Goal: Task Accomplishment & Management: Manage account settings

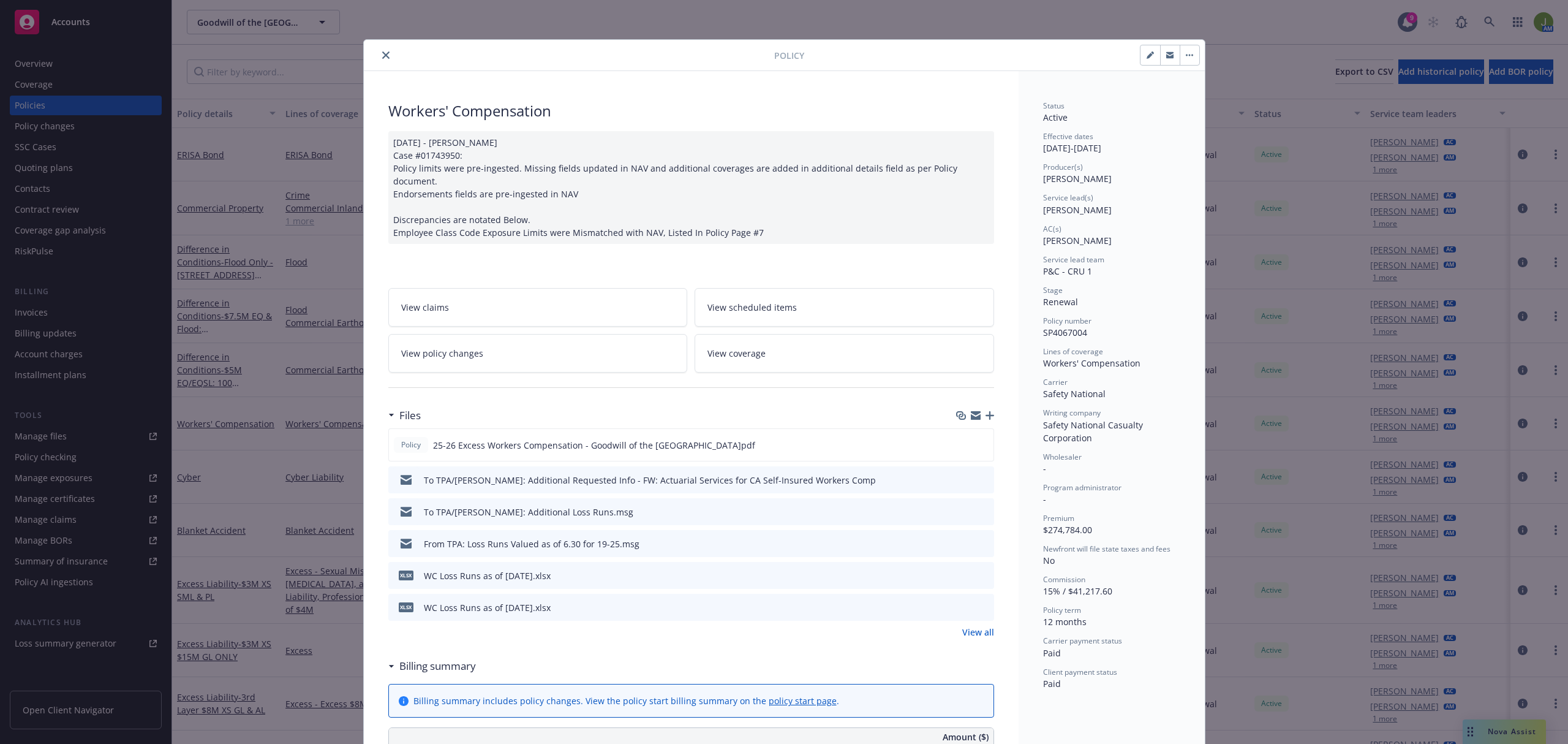
click at [382, 56] on icon "close" at bounding box center [385, 54] width 7 height 7
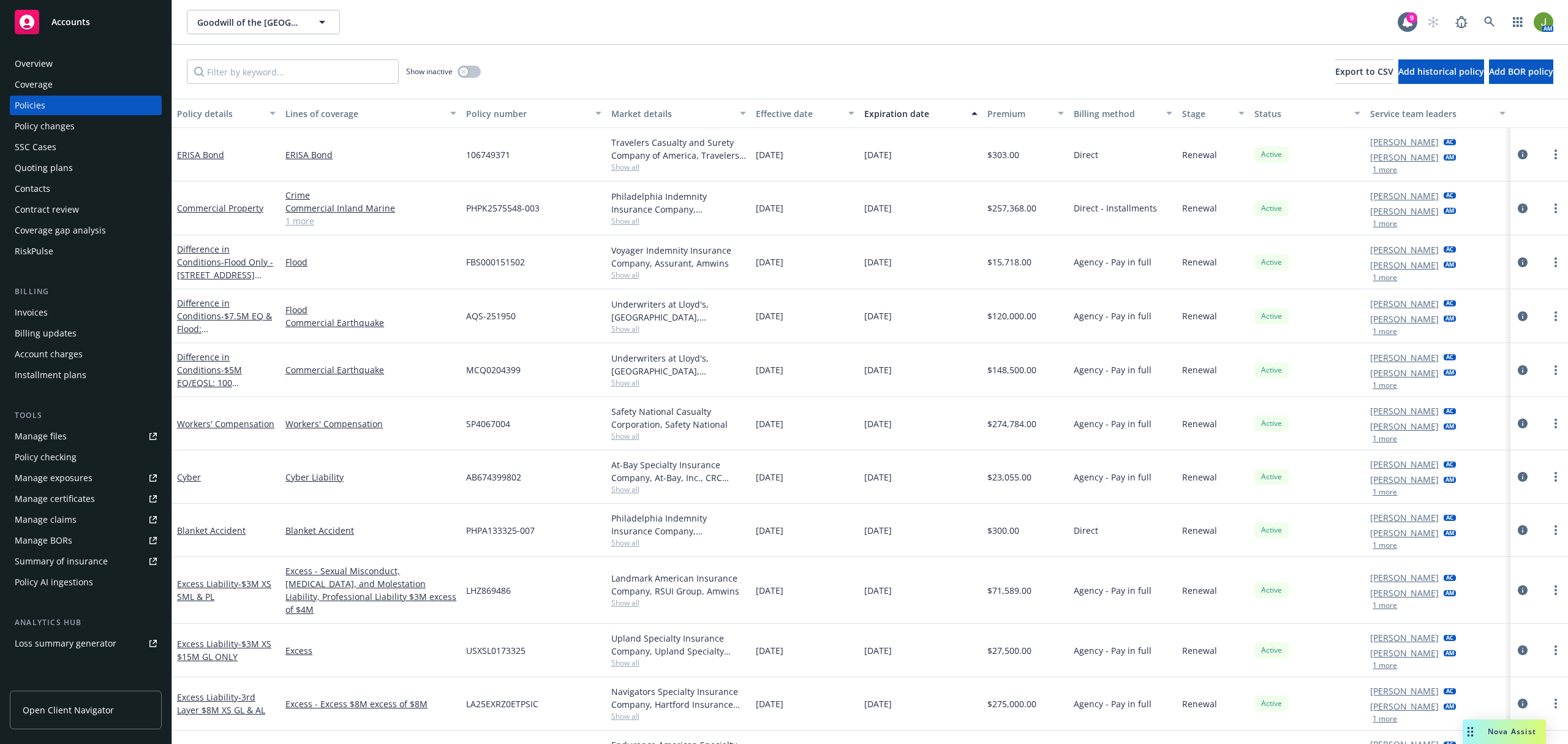
click at [81, 27] on div "Accounts" at bounding box center [85, 22] width 142 height 25
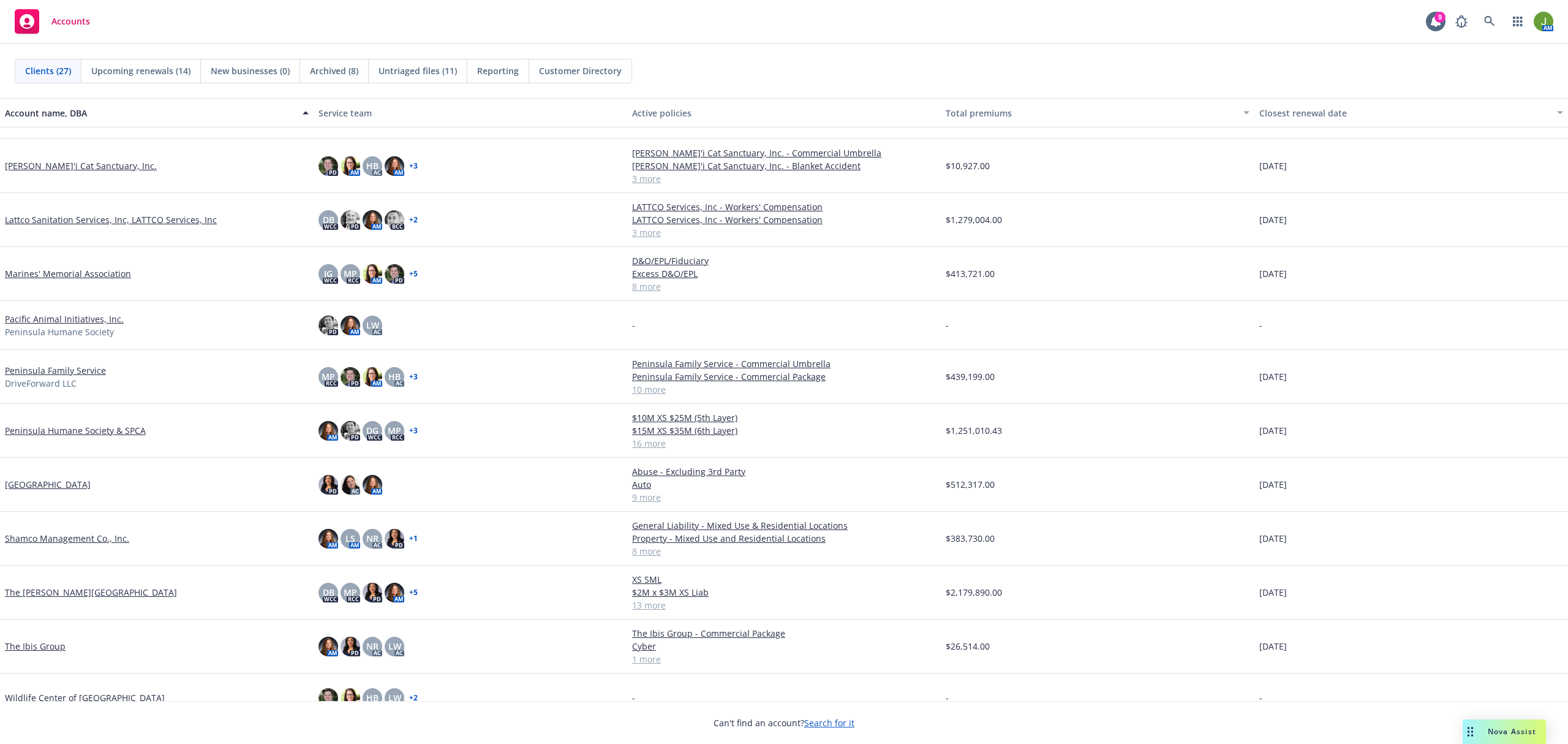
scroll to position [792, 0]
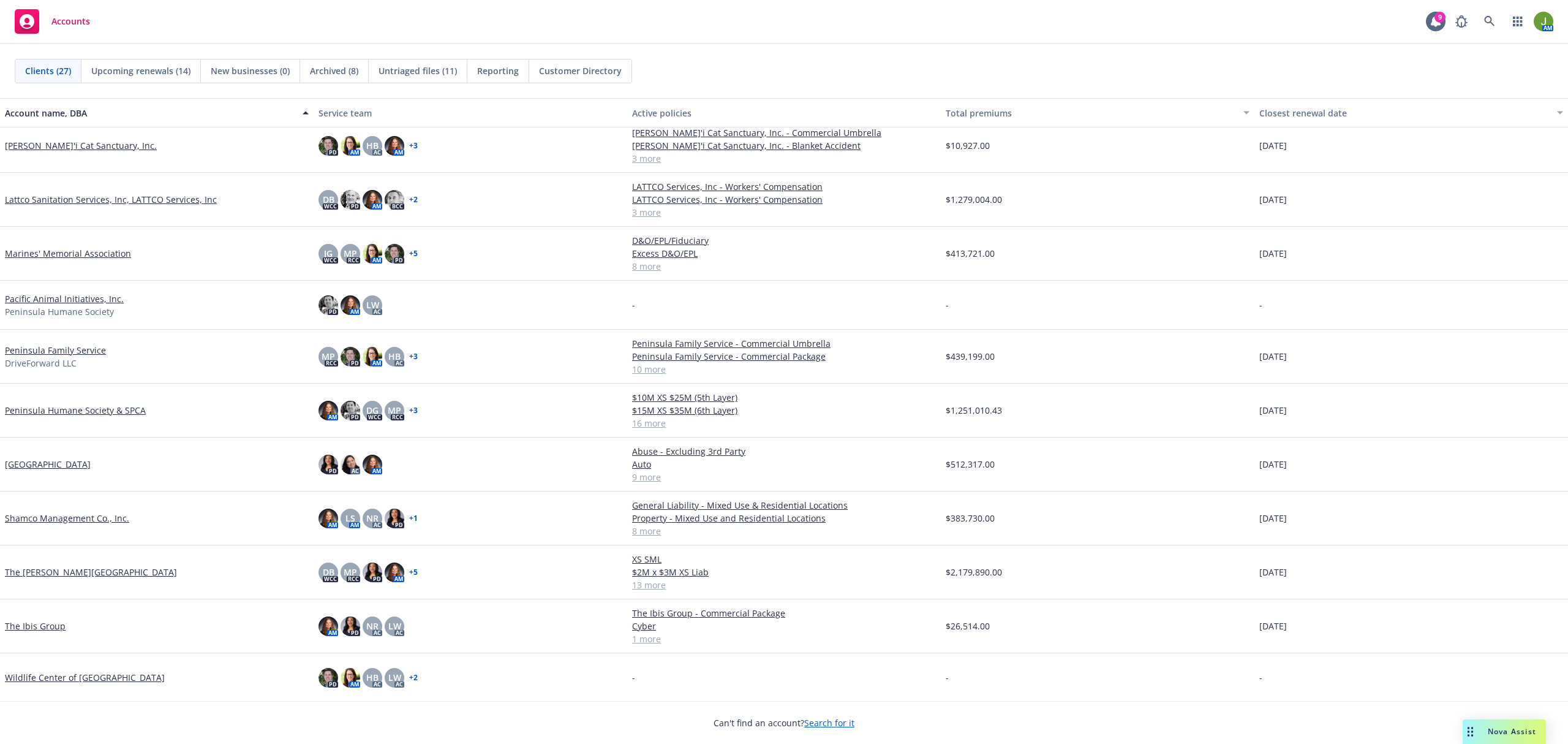
click at [90, 463] on link "[GEOGRAPHIC_DATA]" at bounding box center [47, 463] width 85 height 13
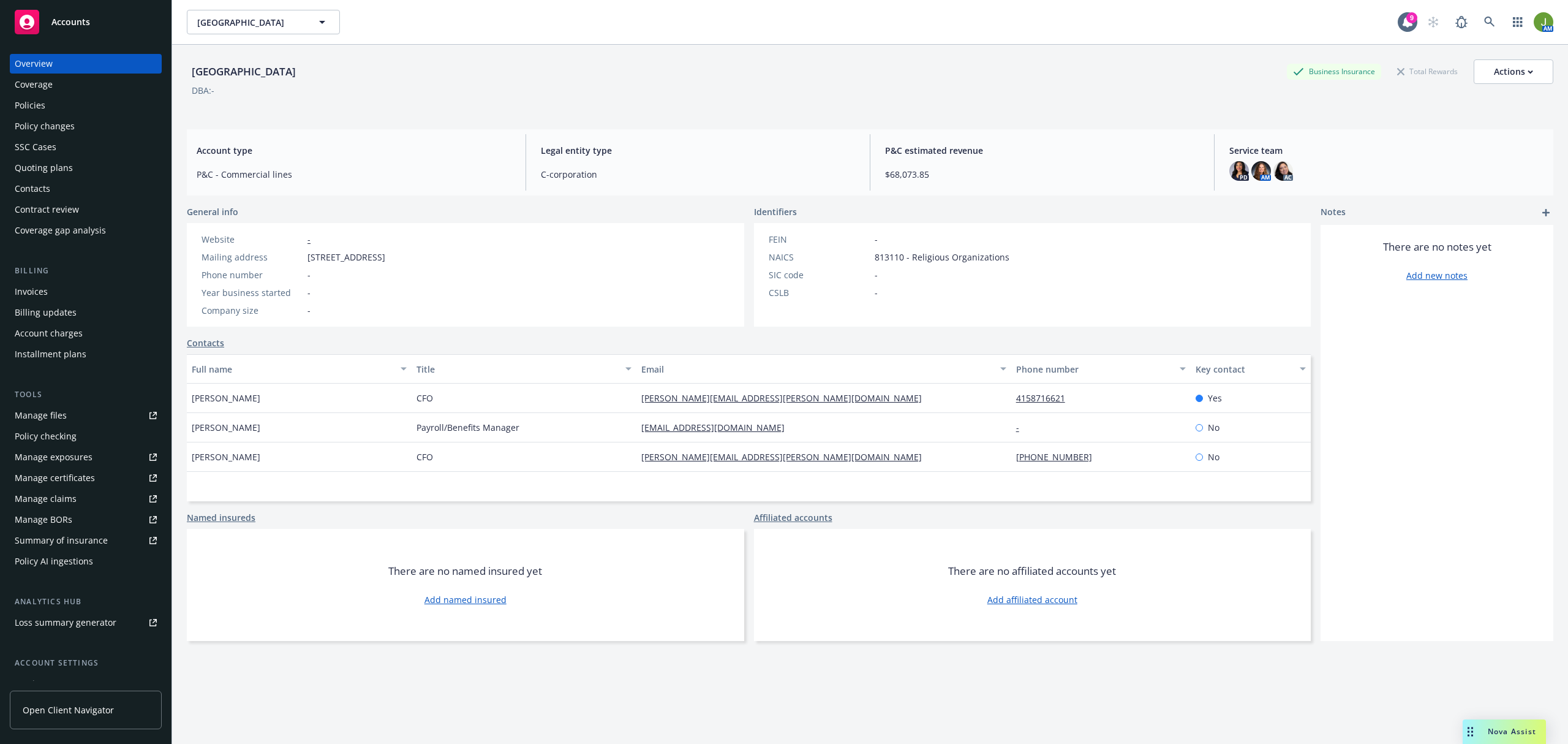
click at [30, 290] on div "Invoices" at bounding box center [31, 292] width 33 height 20
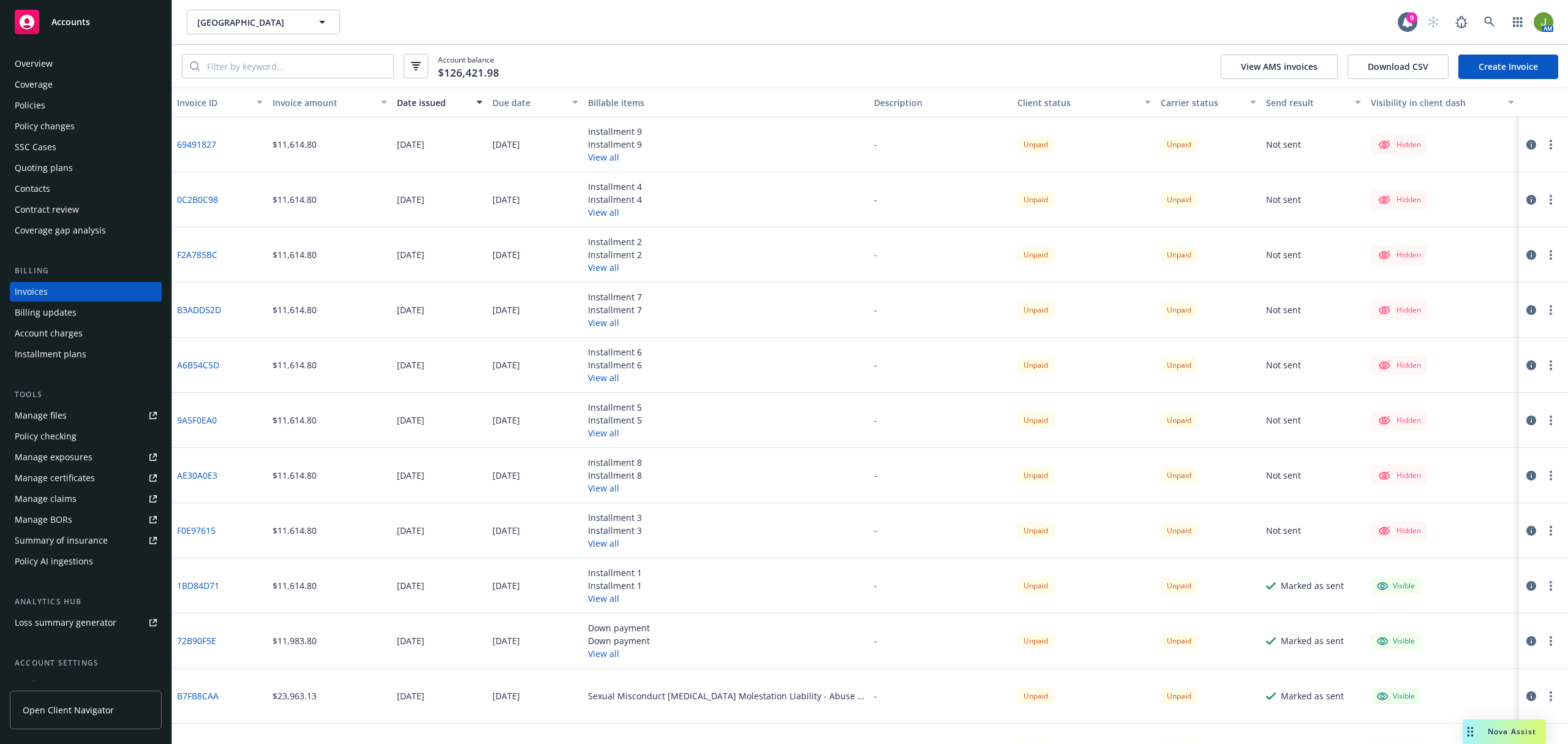
click at [70, 411] on link "Manage files" at bounding box center [85, 415] width 152 height 20
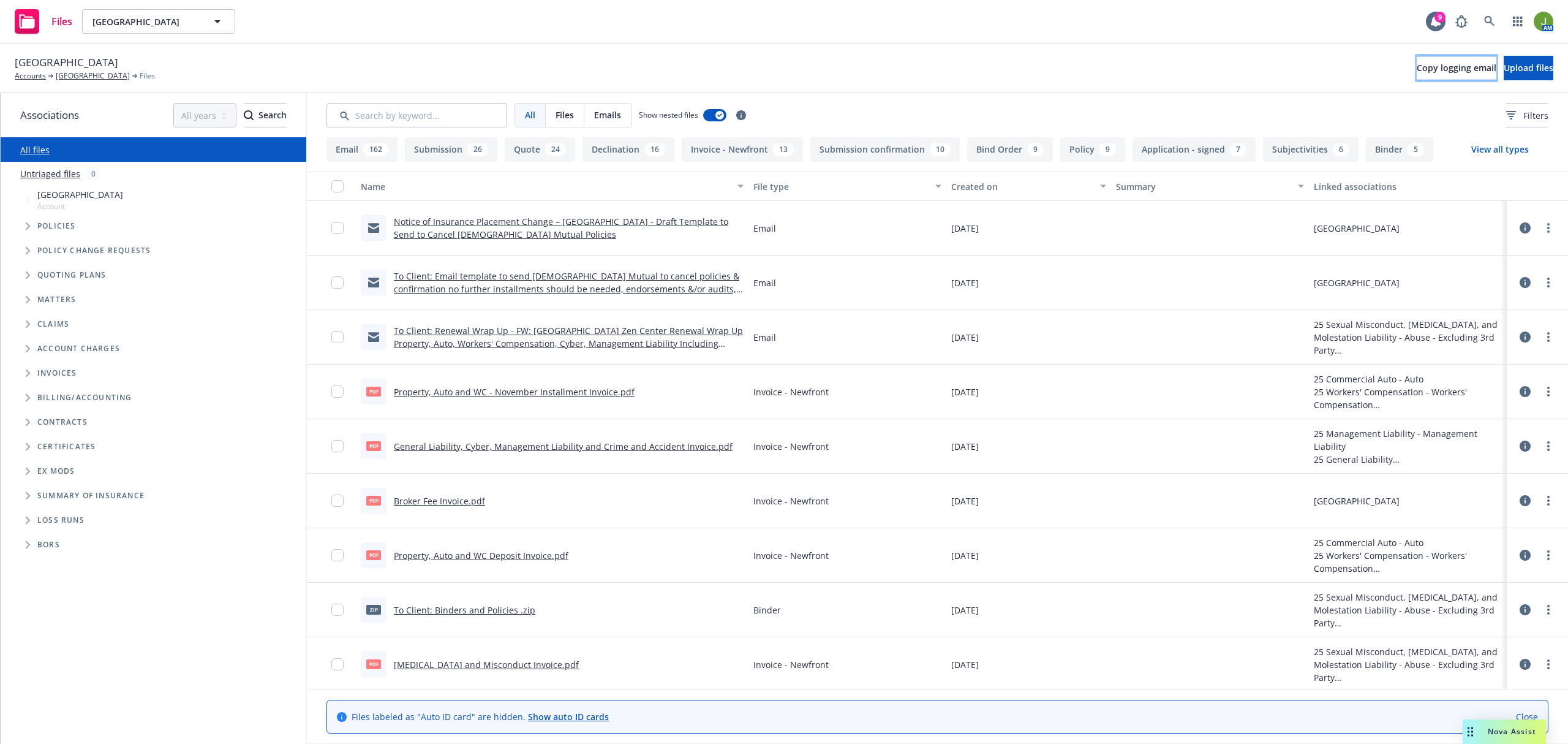
click at [1434, 75] on button "Copy logging email" at bounding box center [1456, 68] width 80 height 25
click at [1485, 26] on icon at bounding box center [1489, 21] width 11 height 11
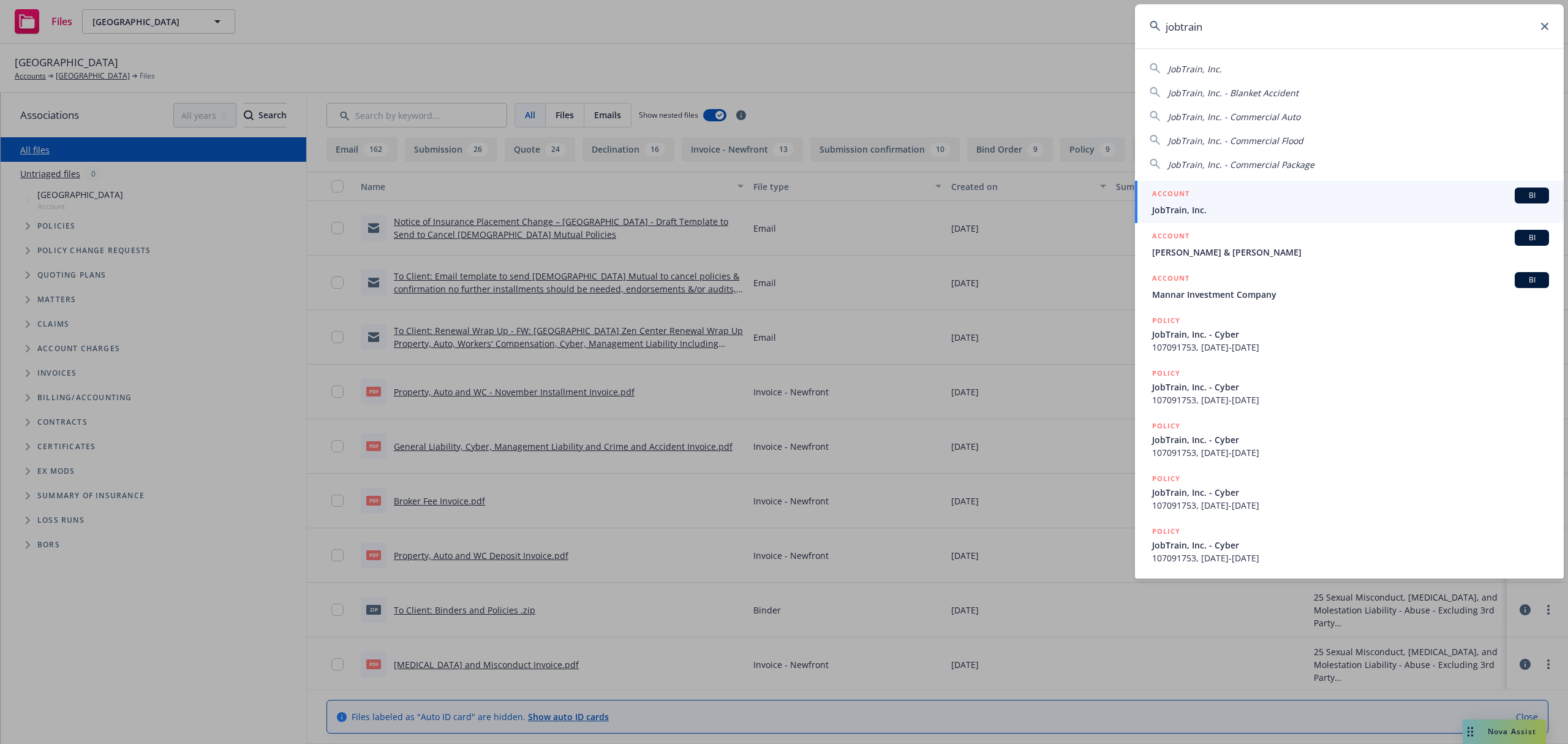
type input "jobtrain"
click at [1256, 196] on div "ACCOUNT BI" at bounding box center [1351, 195] width 397 height 16
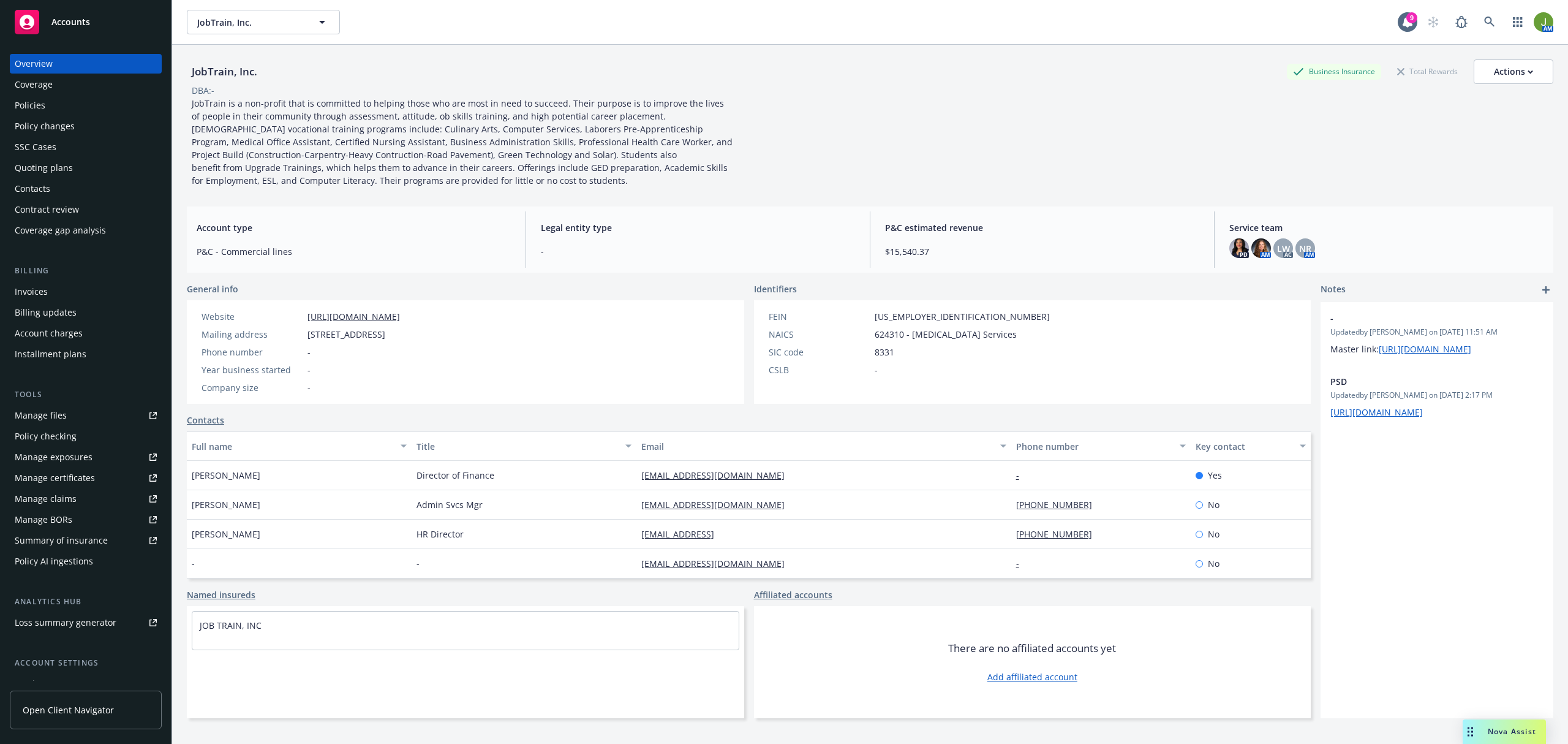
click at [71, 297] on div "Invoices" at bounding box center [85, 292] width 142 height 20
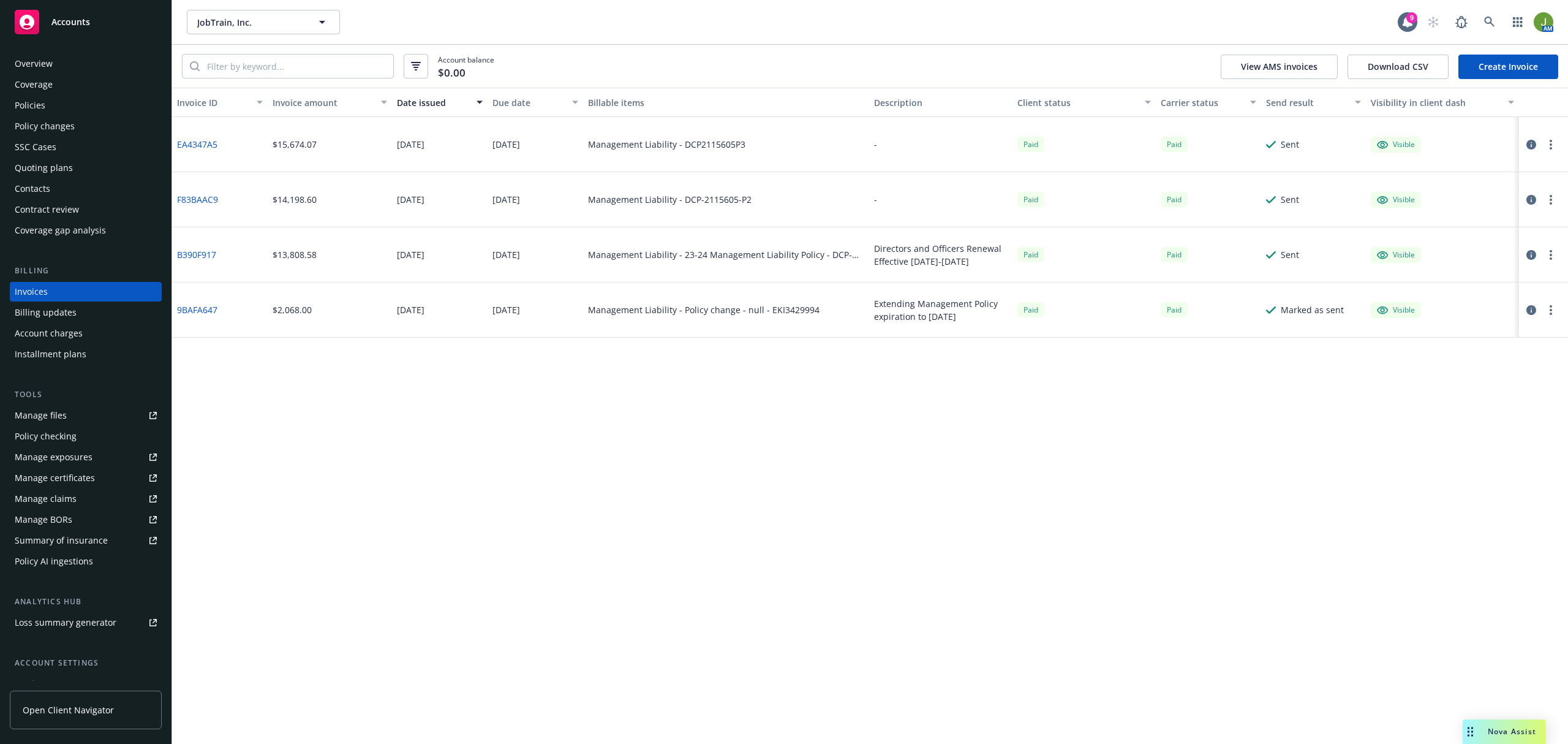
click at [1532, 309] on icon "button" at bounding box center [1532, 310] width 10 height 10
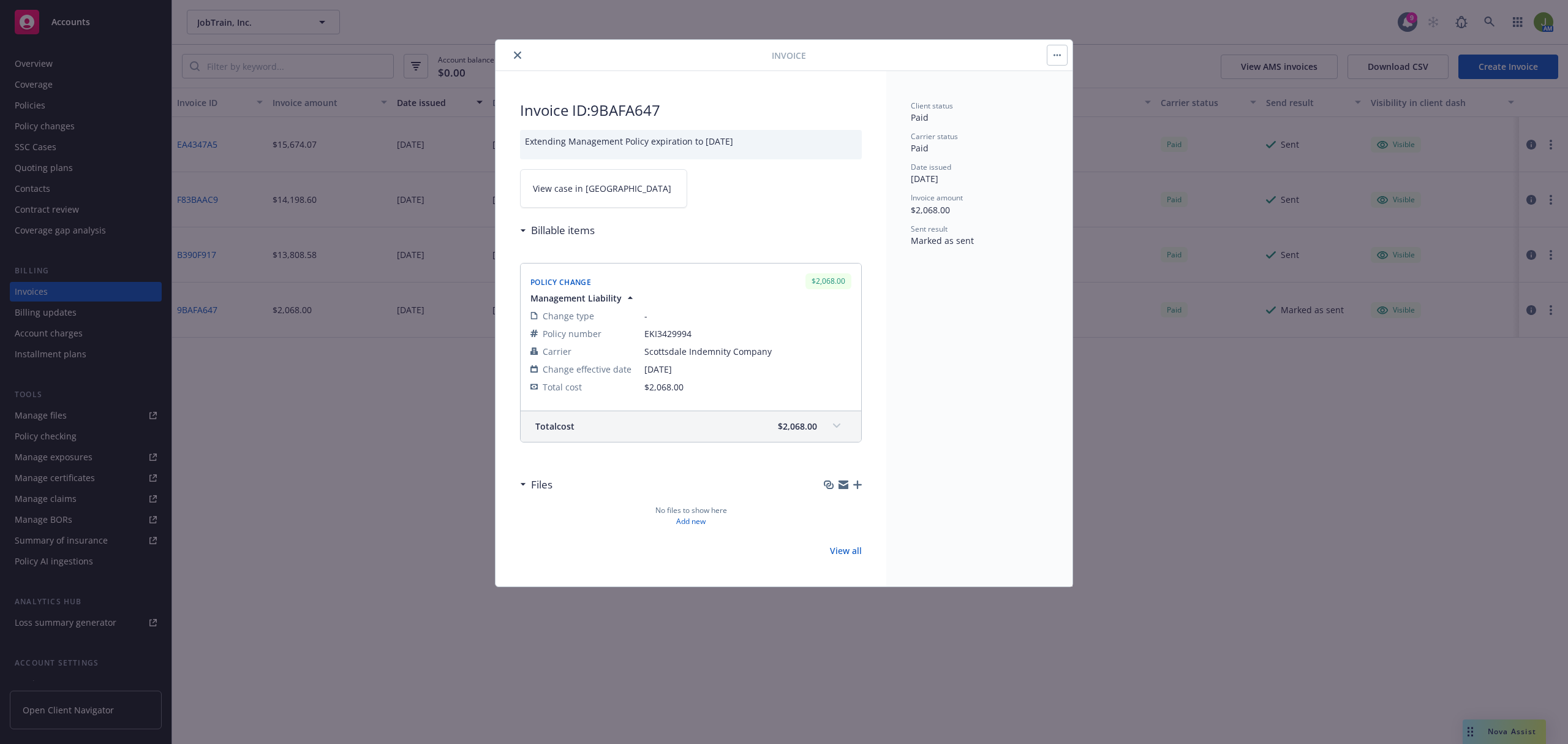
click at [519, 55] on icon "close" at bounding box center [517, 54] width 7 height 7
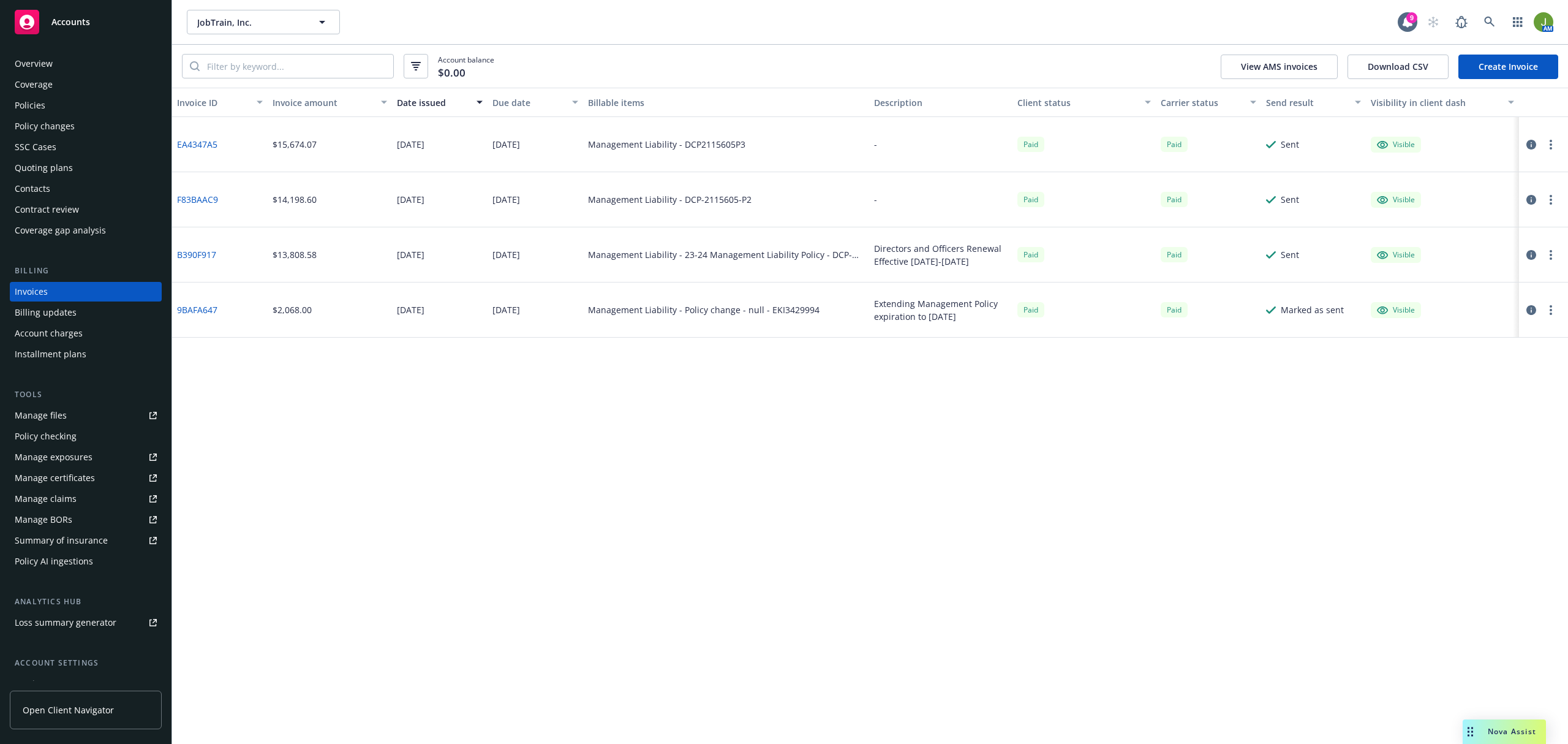
click at [1531, 142] on icon "button" at bounding box center [1532, 144] width 10 height 10
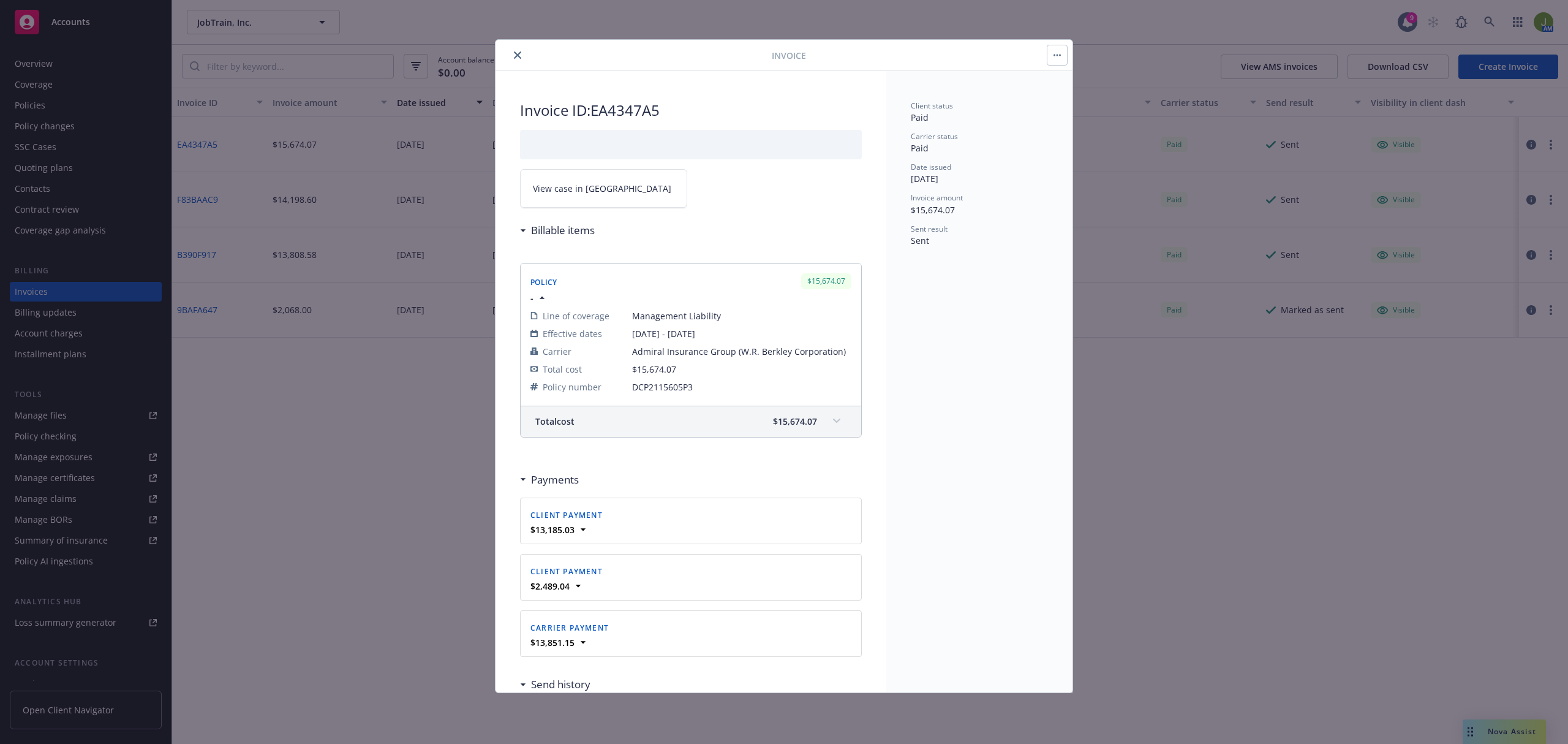
click at [827, 430] on span at bounding box center [837, 421] width 20 height 20
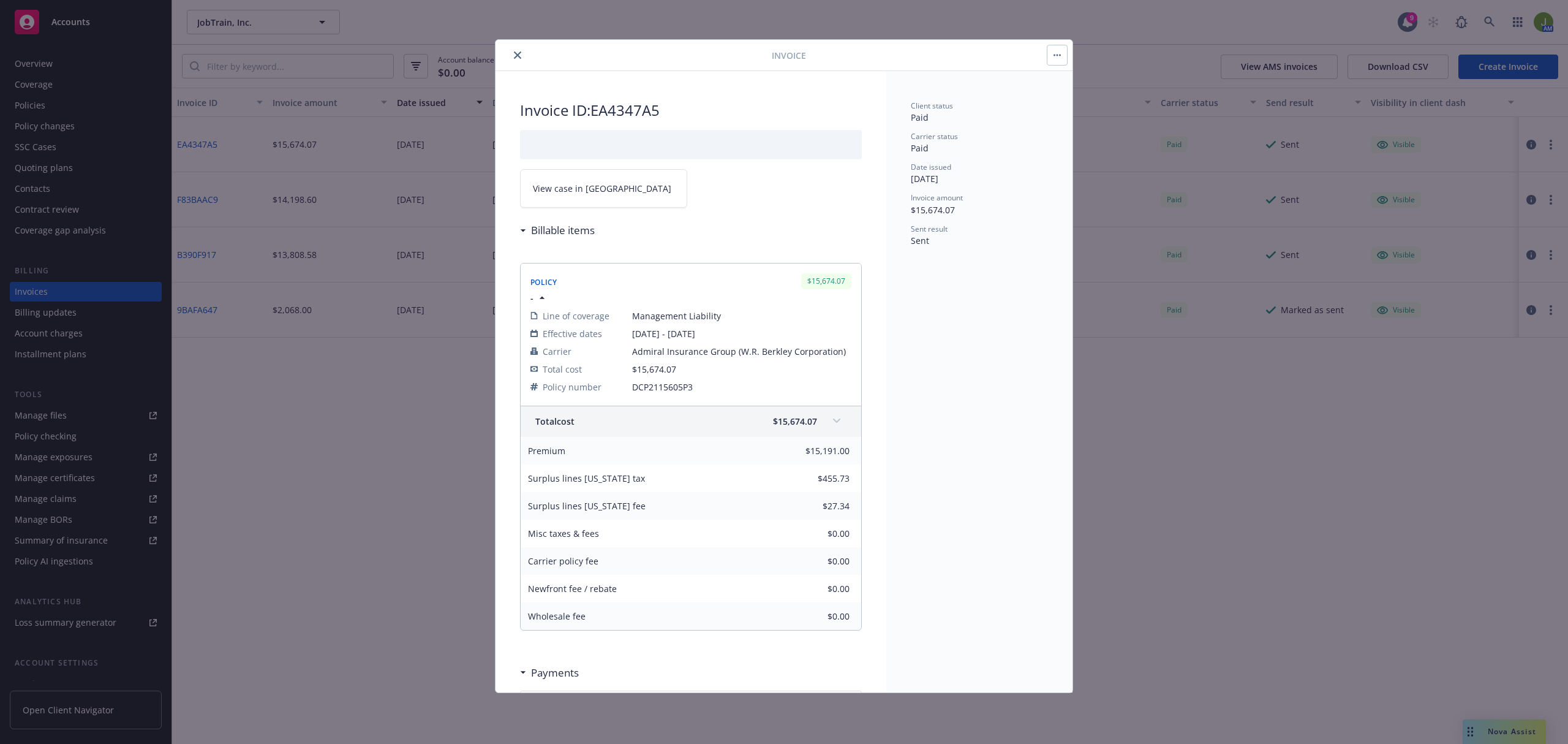
click at [509, 51] on div at bounding box center [636, 55] width 271 height 15
click at [520, 52] on icon "close" at bounding box center [517, 54] width 7 height 7
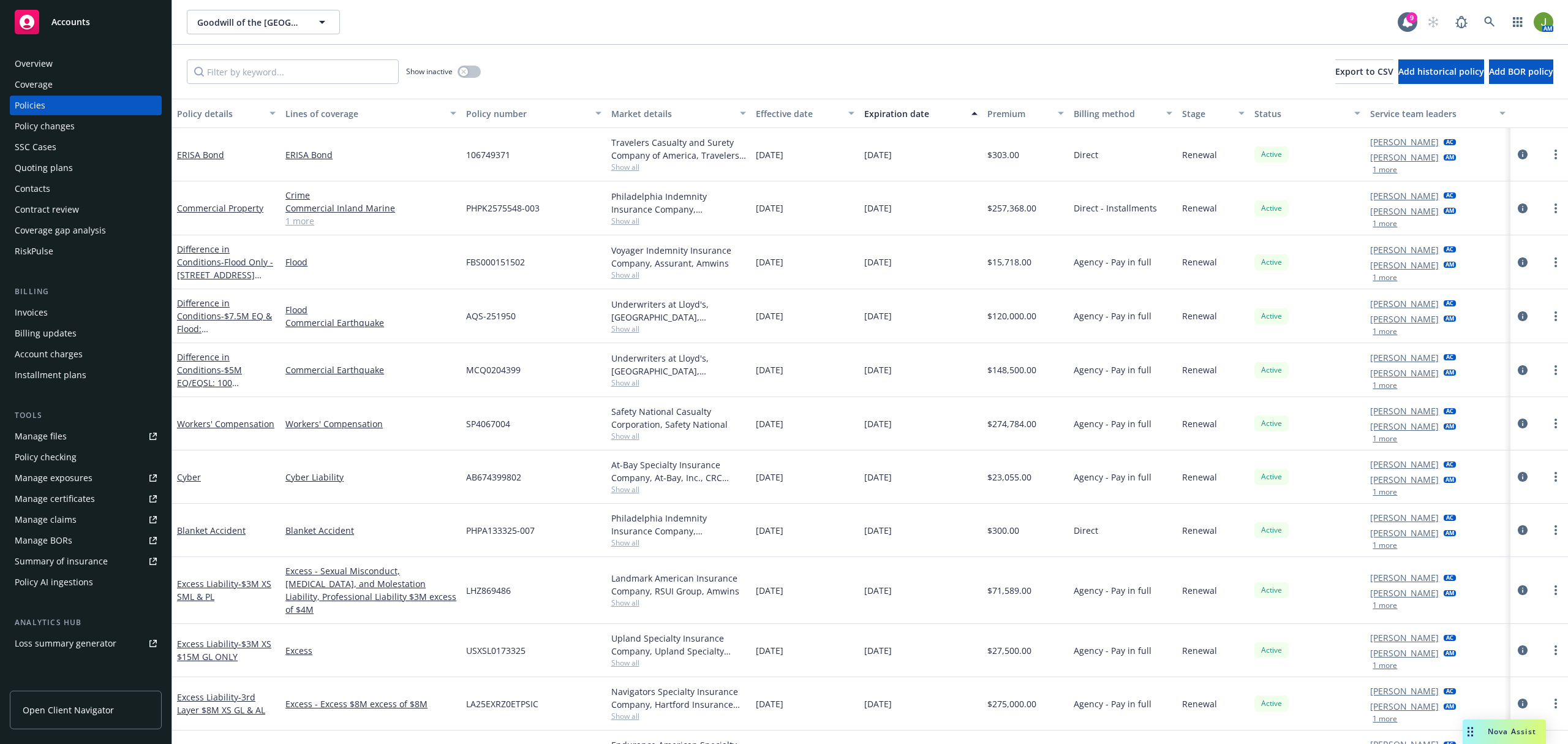
click at [51, 216] on div "Contract review" at bounding box center [47, 209] width 65 height 20
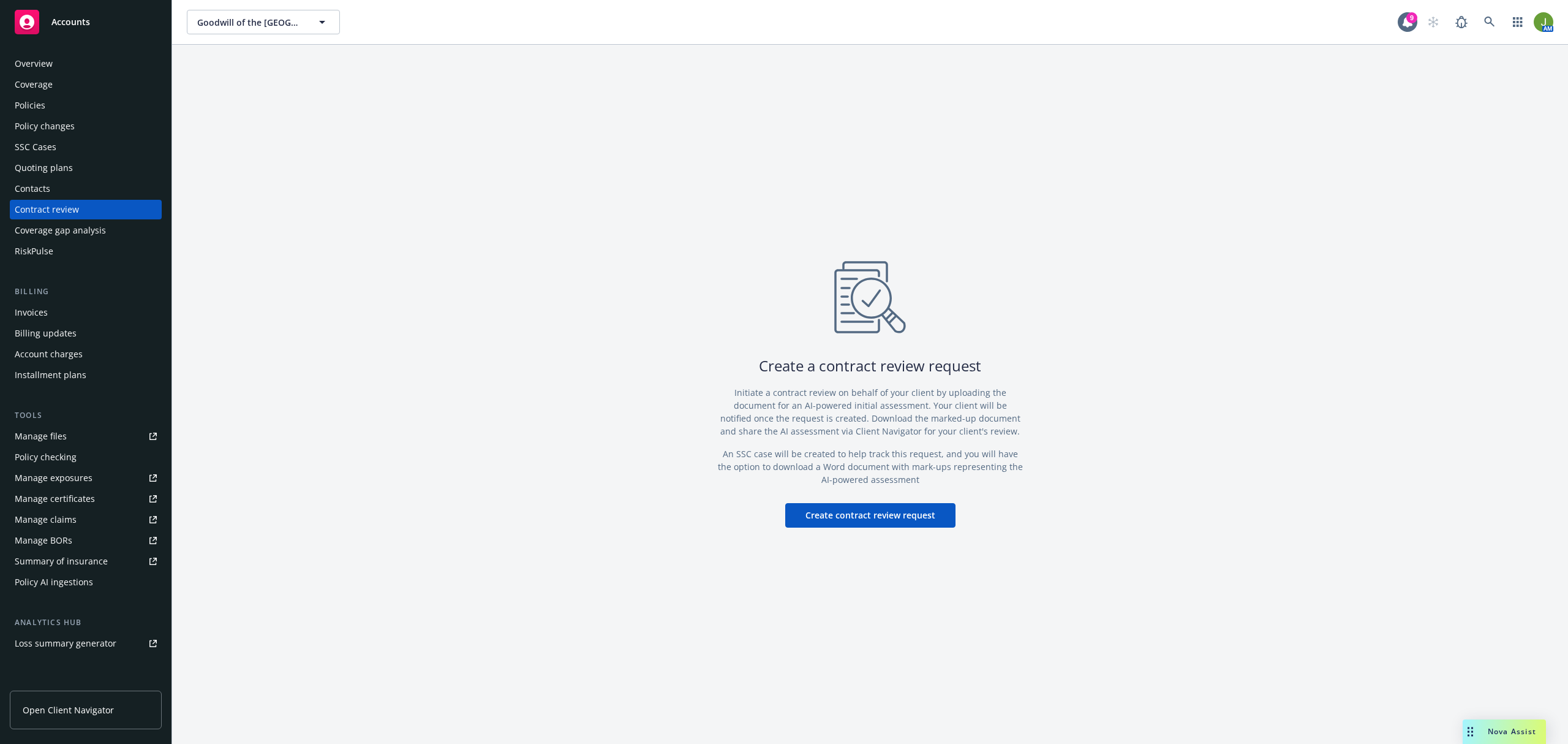
click at [903, 517] on button "Create contract review request" at bounding box center [870, 514] width 170 height 25
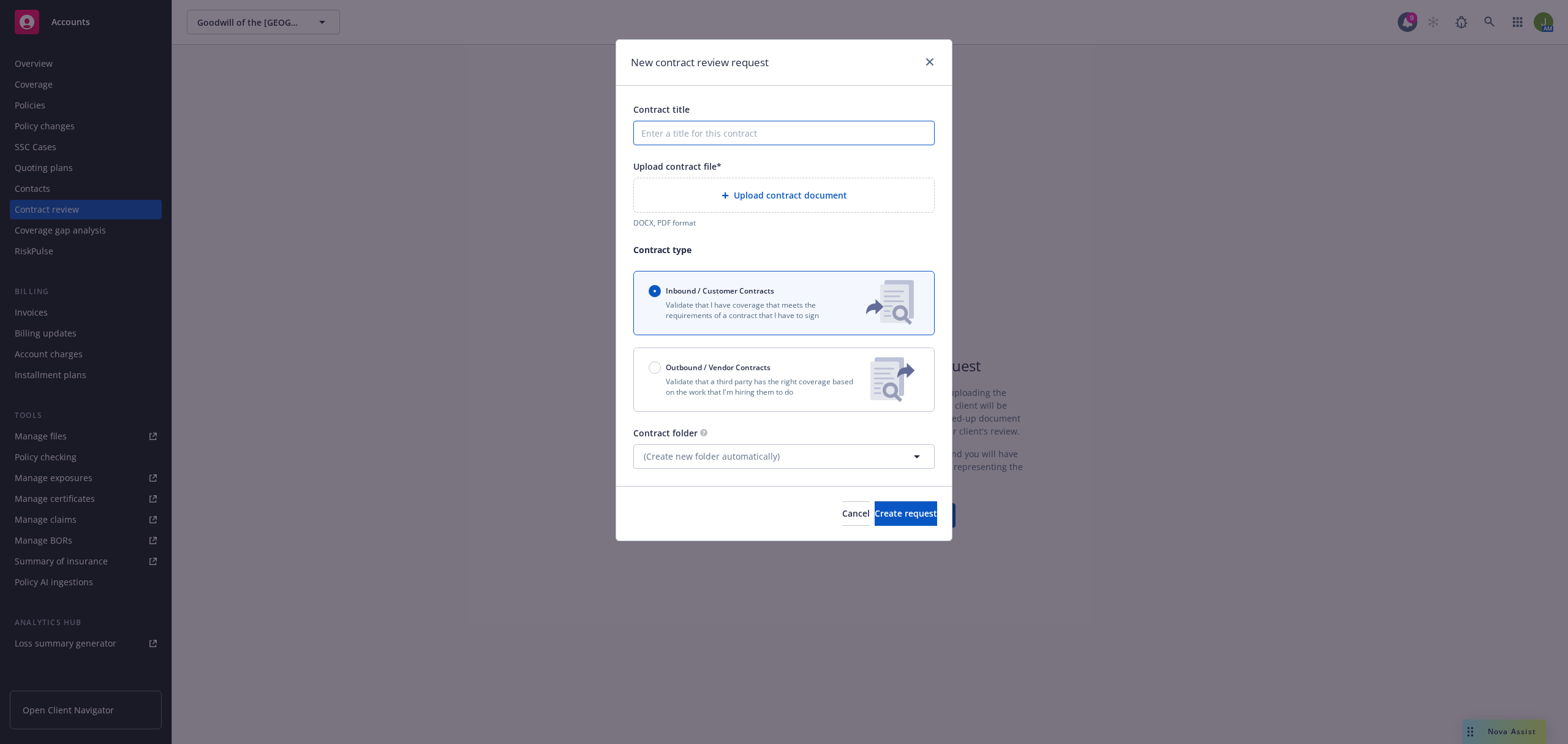
click at [699, 140] on input "Contract title" at bounding box center [784, 133] width 301 height 25
type input "100 [US_STATE] Lease"
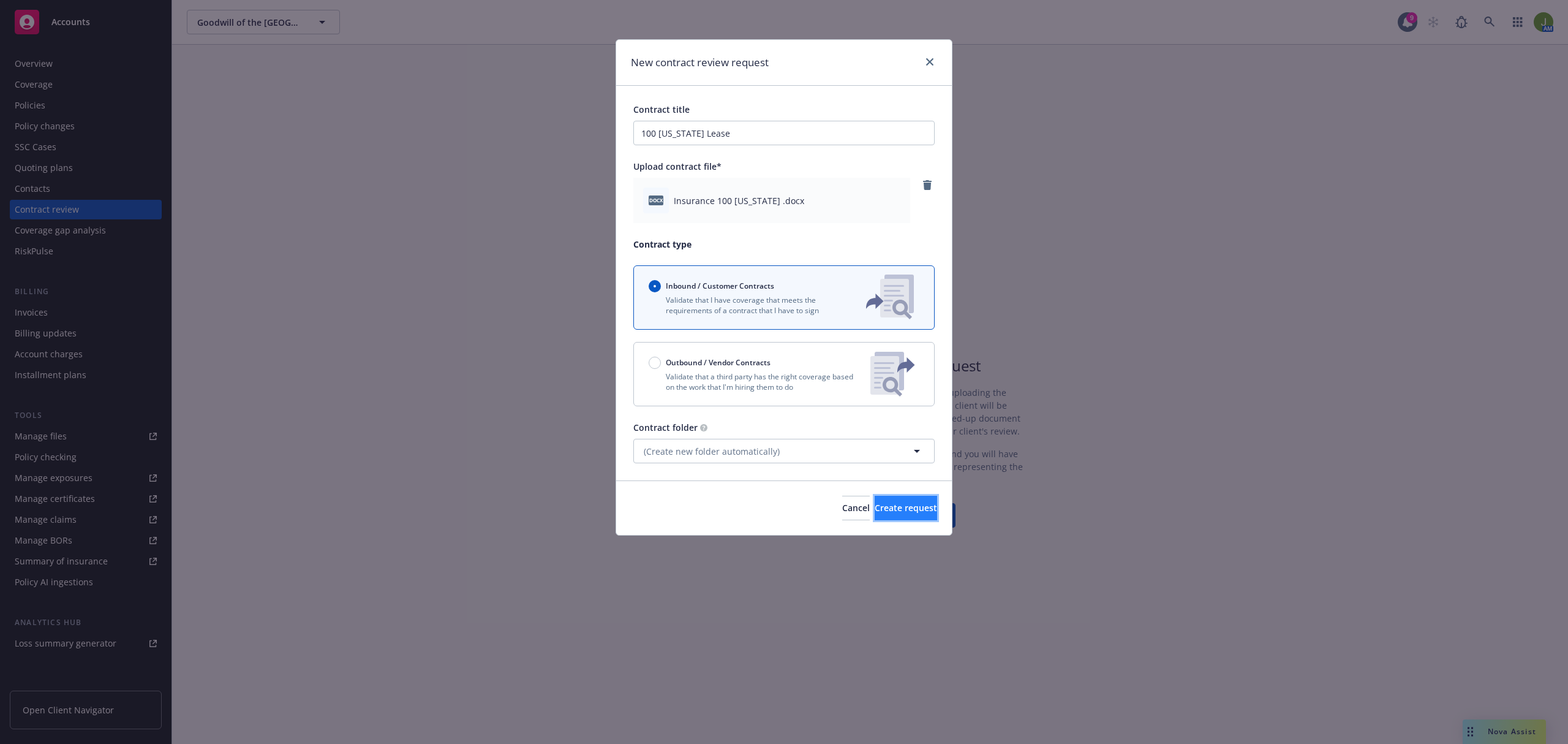
click at [876, 505] on span "Create request" at bounding box center [906, 507] width 63 height 12
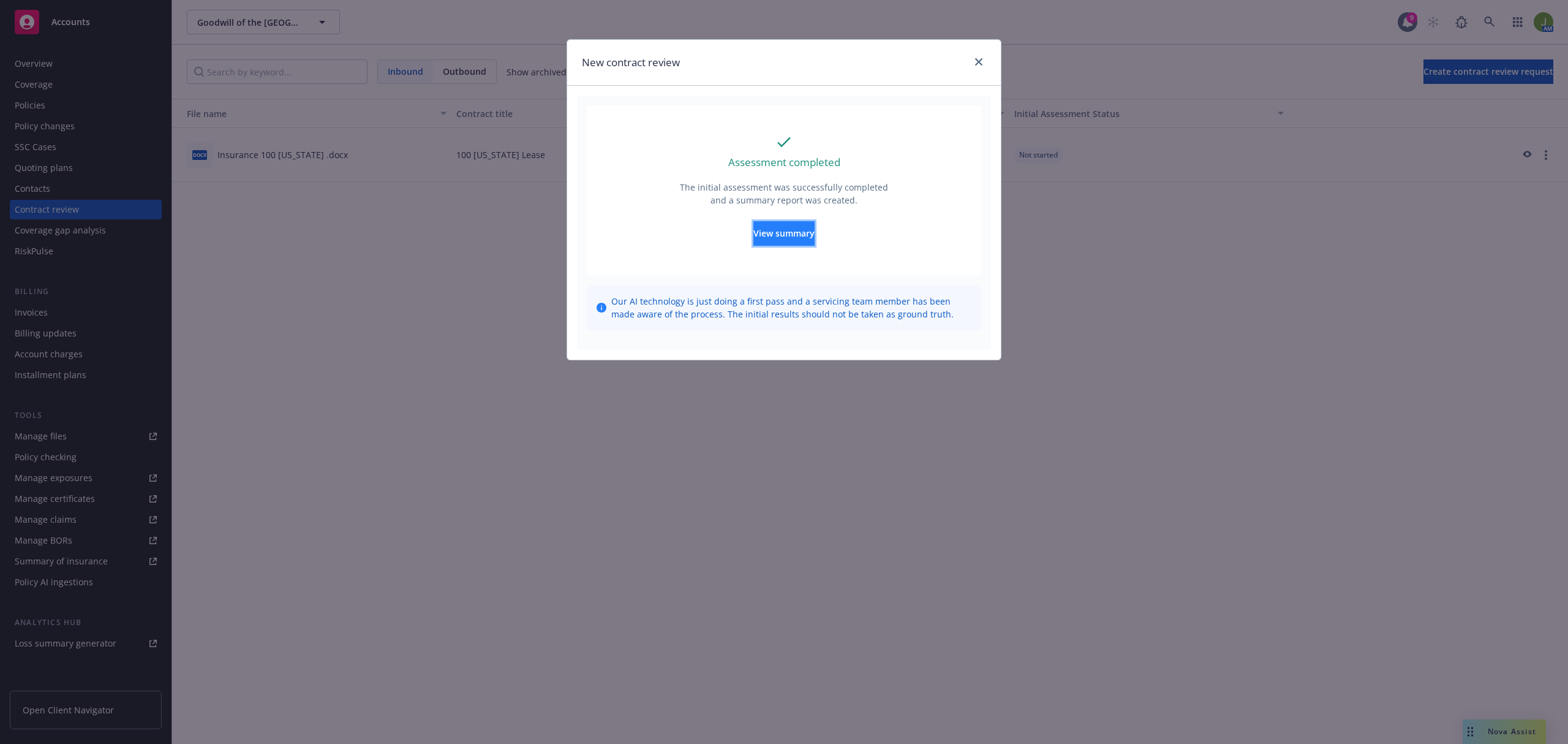
click at [783, 240] on button "View summary" at bounding box center [784, 233] width 61 height 25
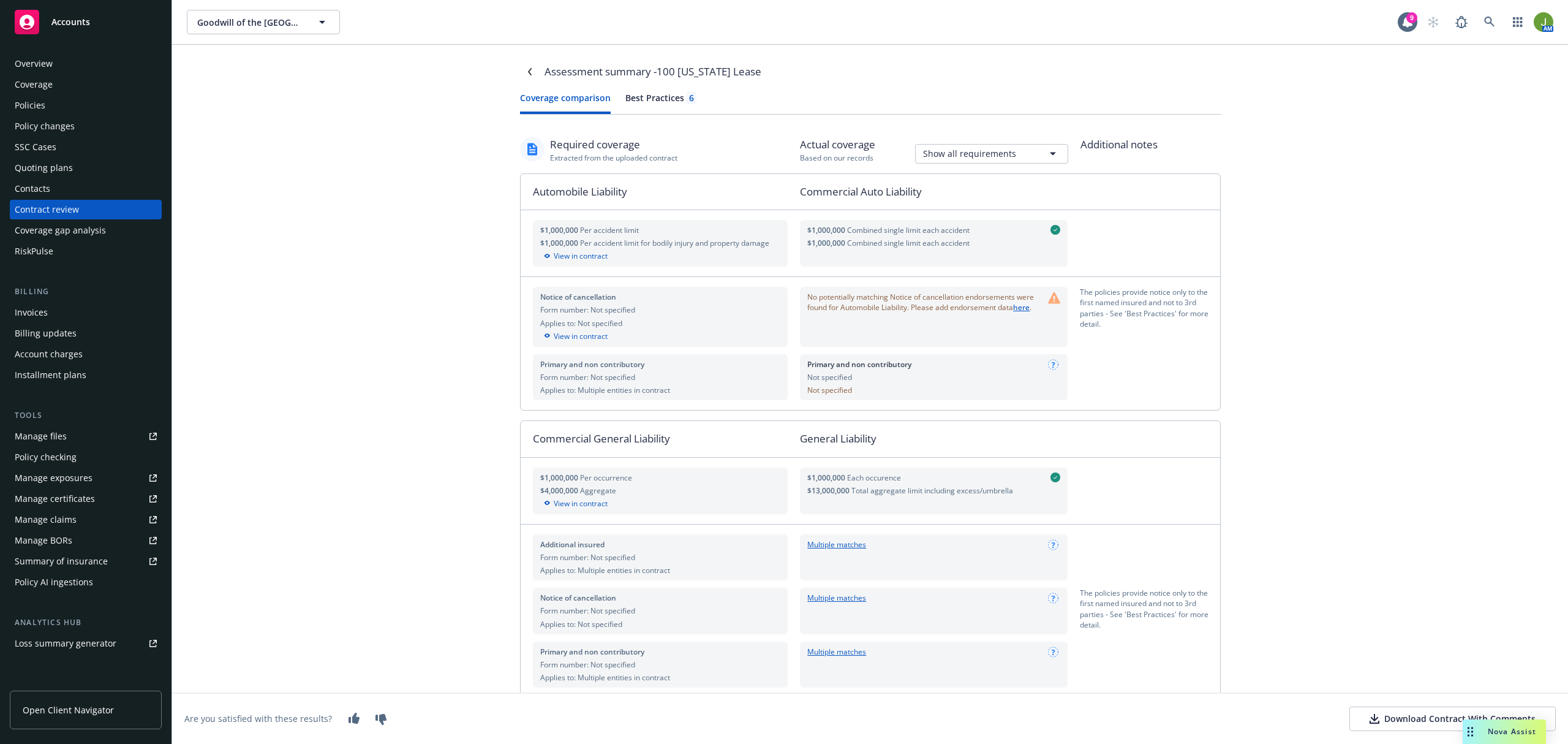
click at [1373, 713] on div "Download Contract With Comments" at bounding box center [1452, 718] width 166 height 12
click at [82, 93] on div "Coverage" at bounding box center [85, 84] width 142 height 20
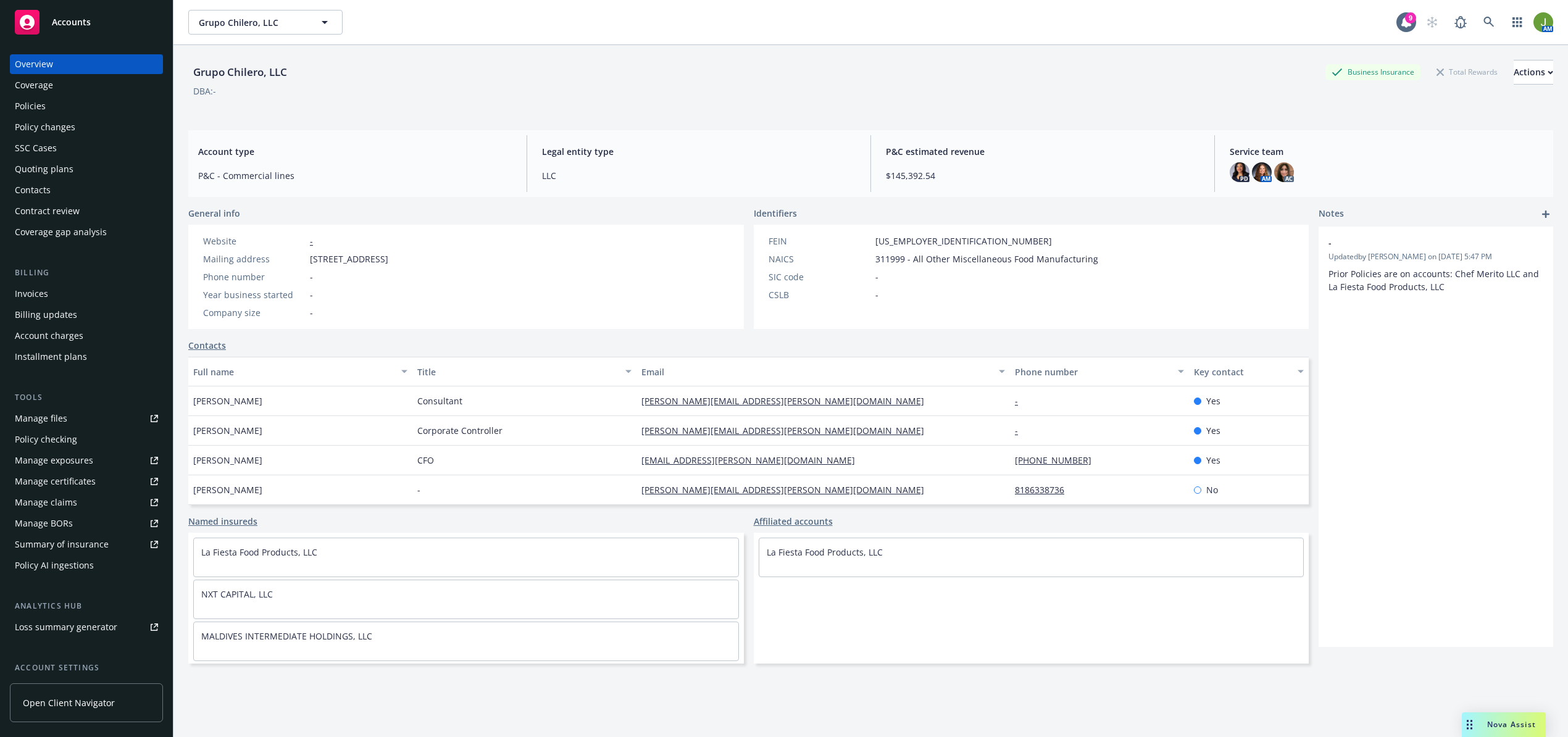
scroll to position [0, 5]
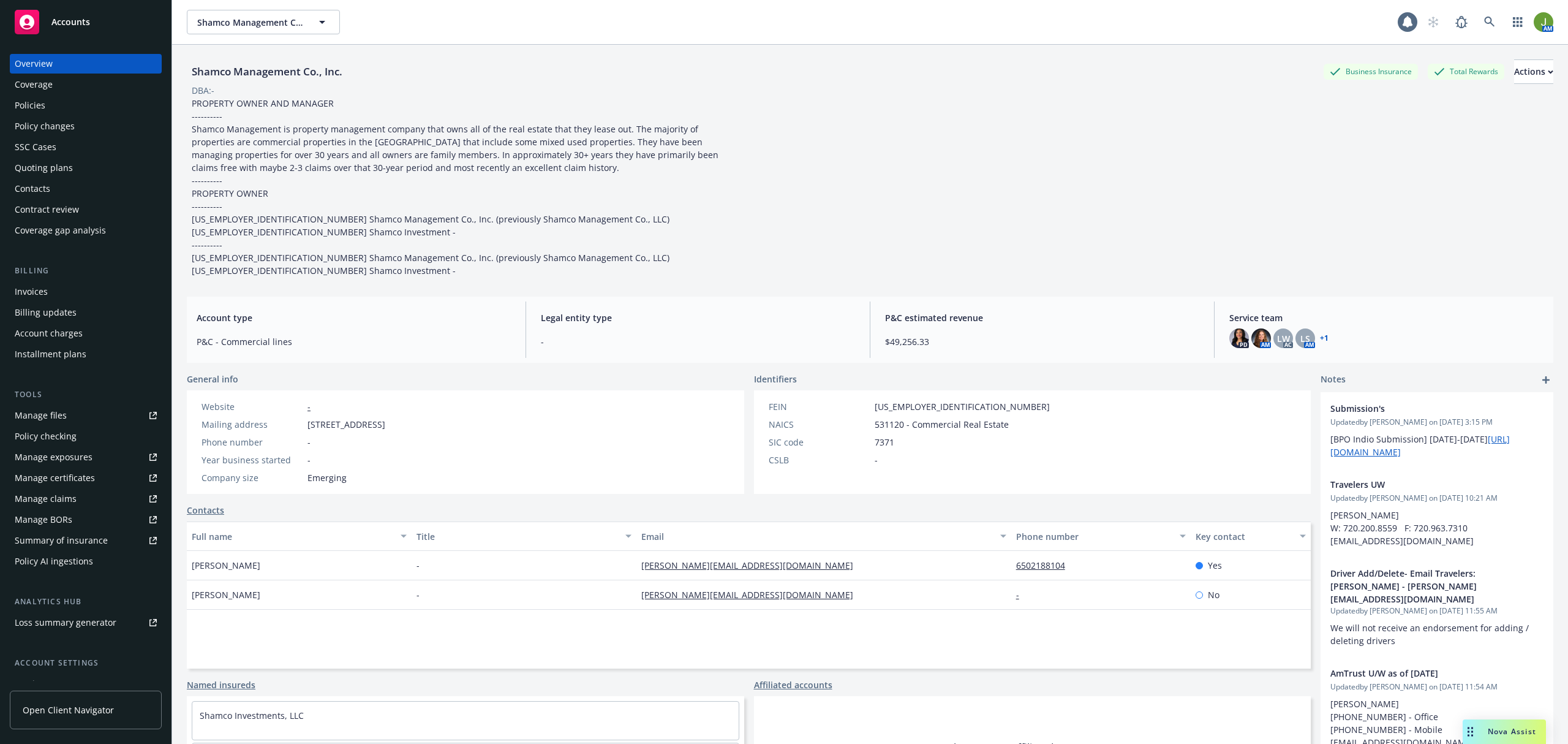
click at [65, 107] on div "Policies" at bounding box center [85, 105] width 142 height 20
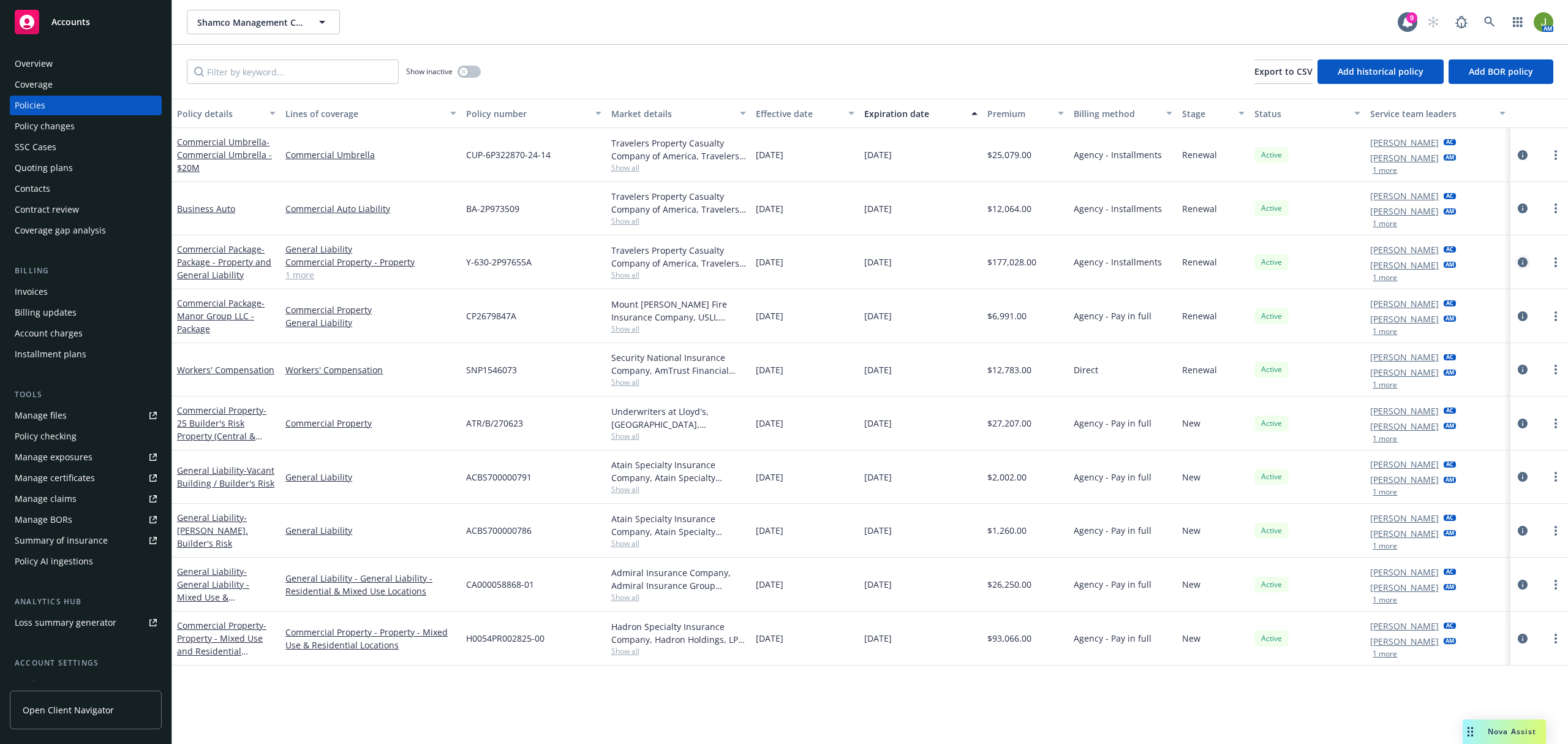
click at [1520, 263] on icon "circleInformation" at bounding box center [1523, 262] width 10 height 10
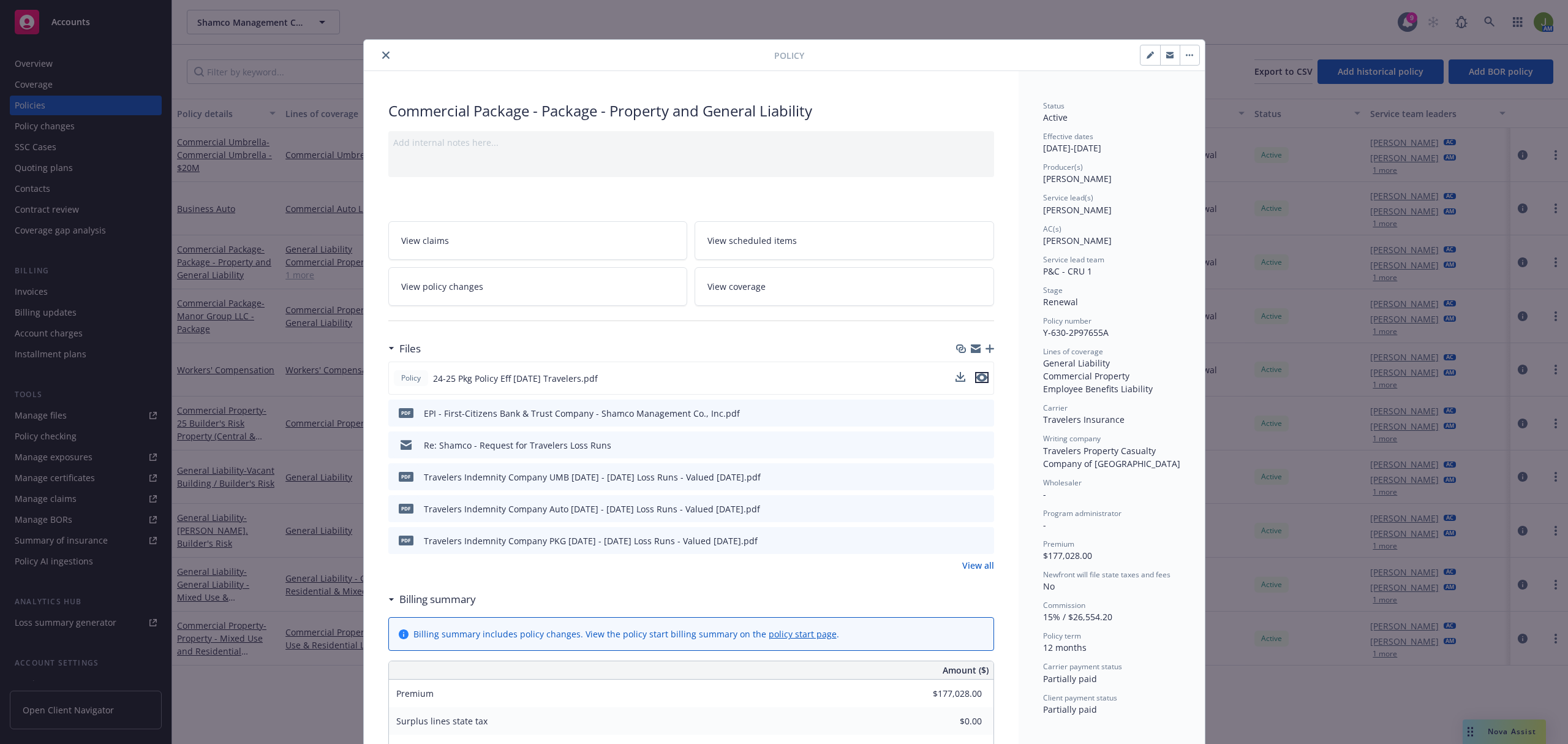
click at [977, 375] on icon "preview file" at bounding box center [982, 377] width 11 height 9
click at [382, 56] on icon "close" at bounding box center [385, 54] width 7 height 7
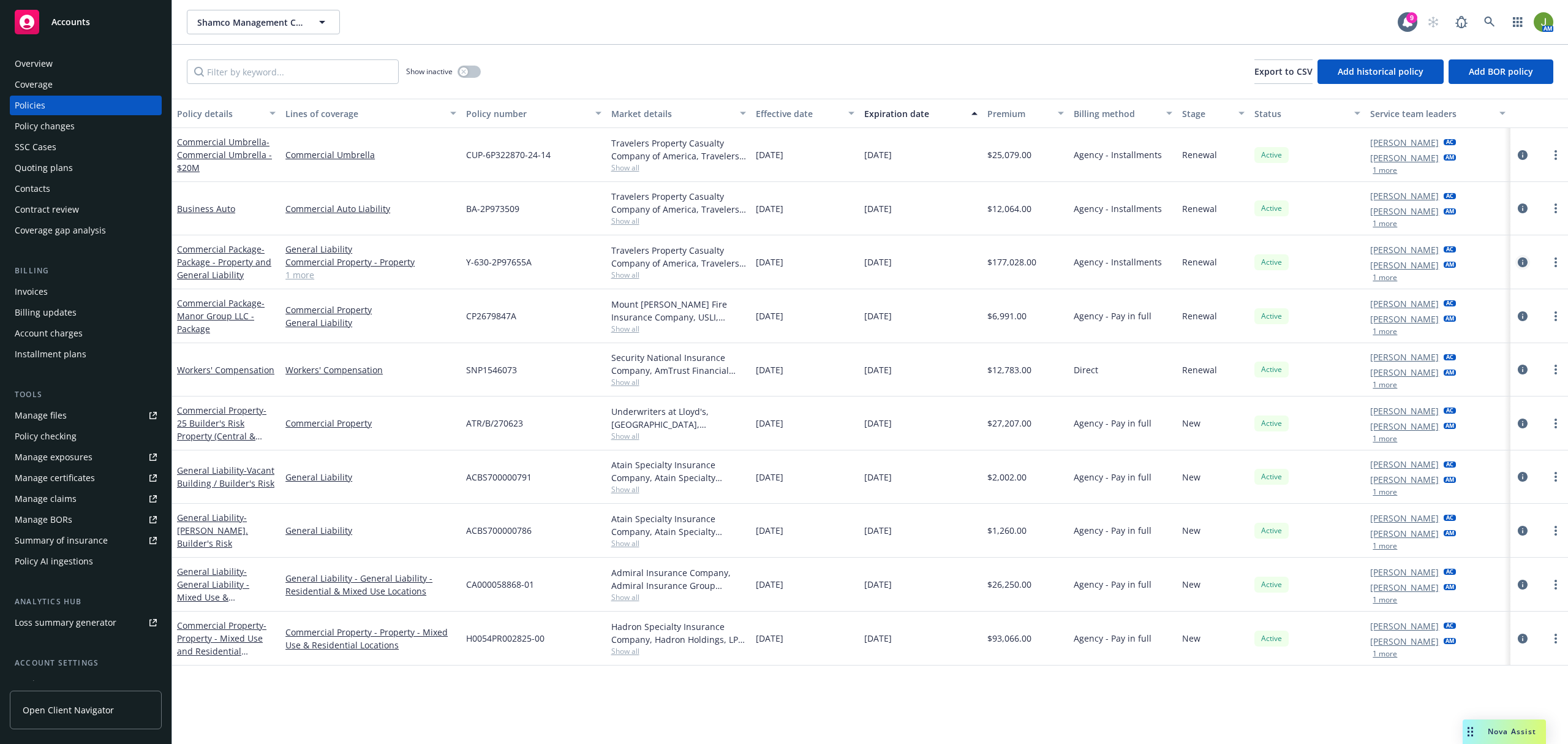
click at [1516, 263] on link "circleInformation" at bounding box center [1523, 262] width 15 height 15
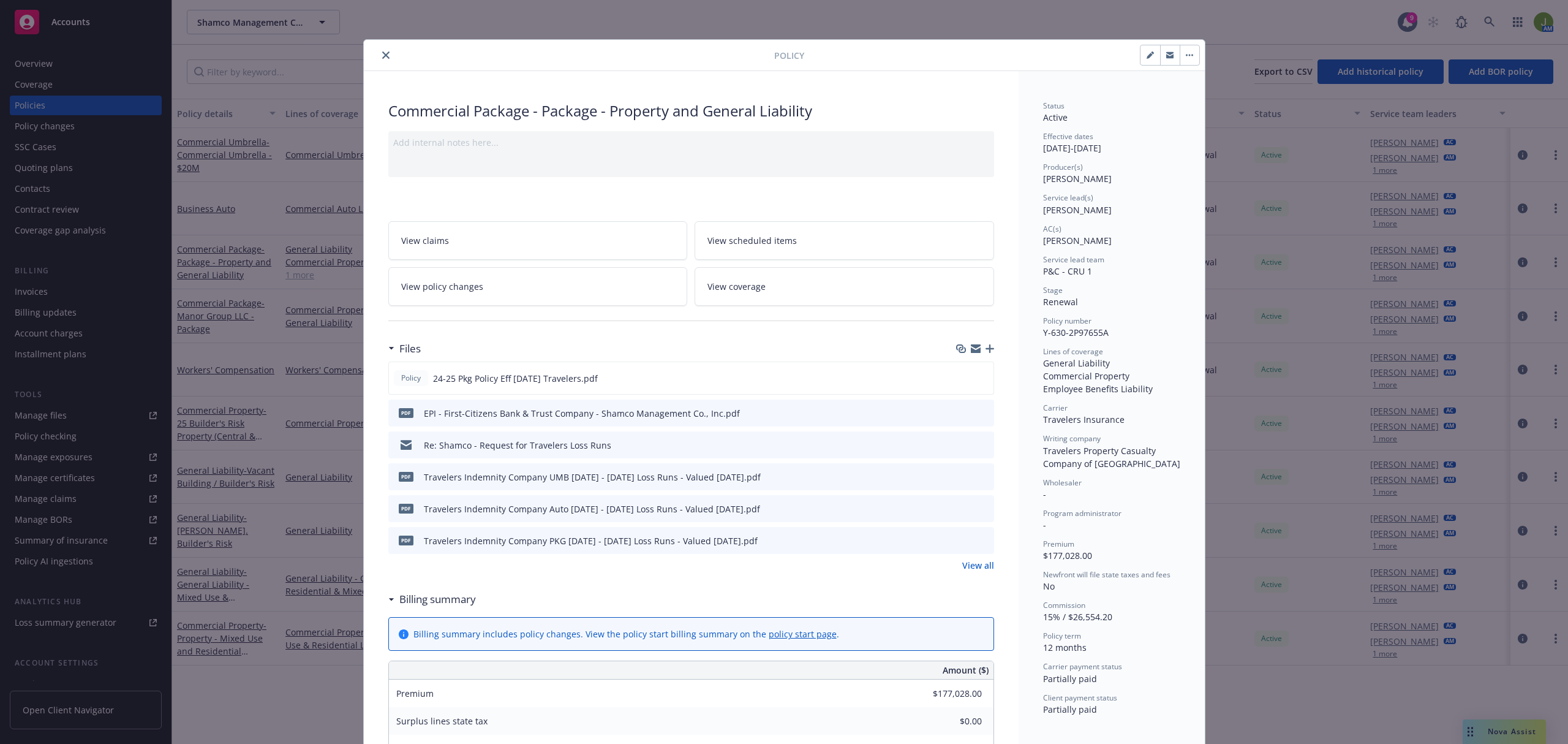
scroll to position [36, 0]
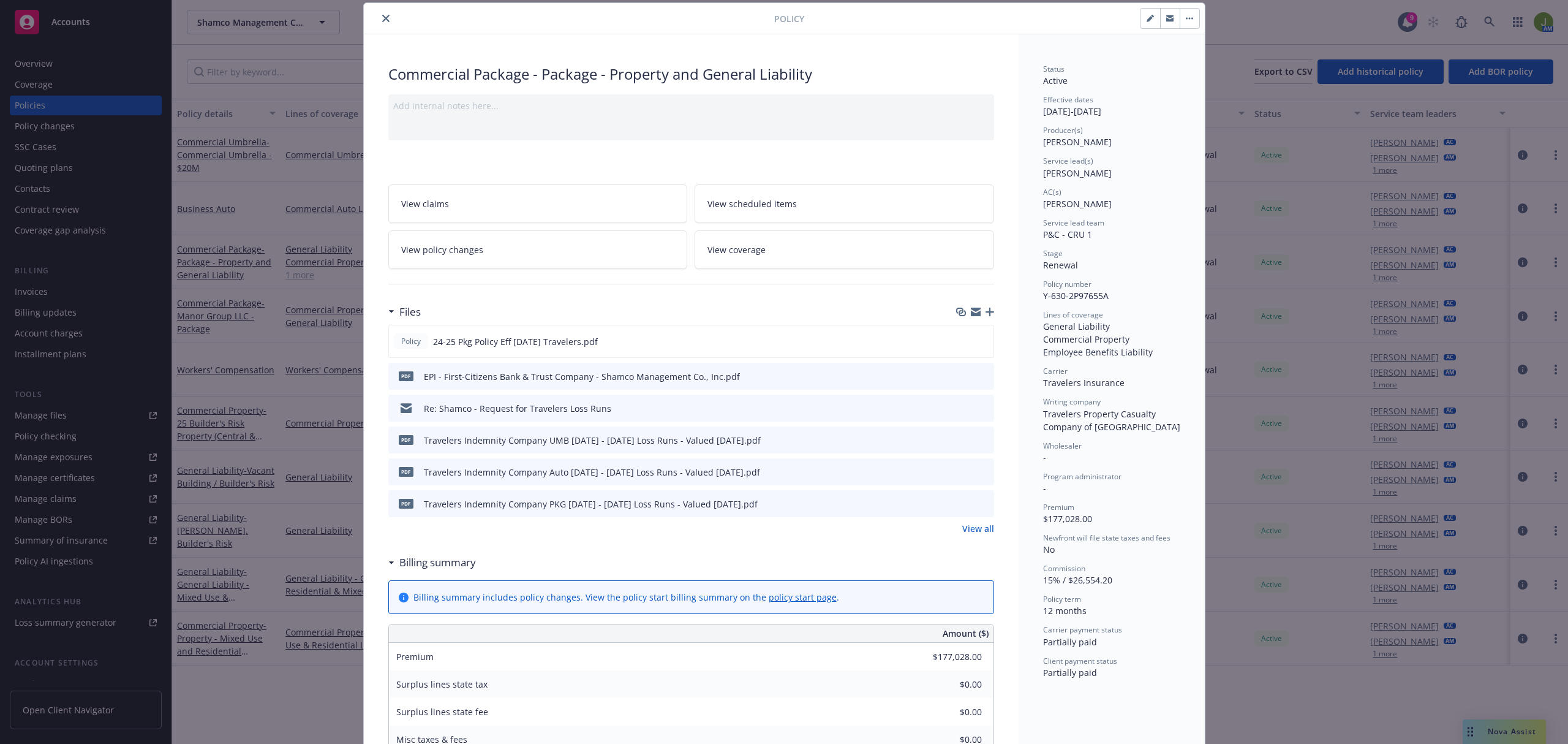
click at [581, 269] on link "View policy changes" at bounding box center [538, 249] width 299 height 38
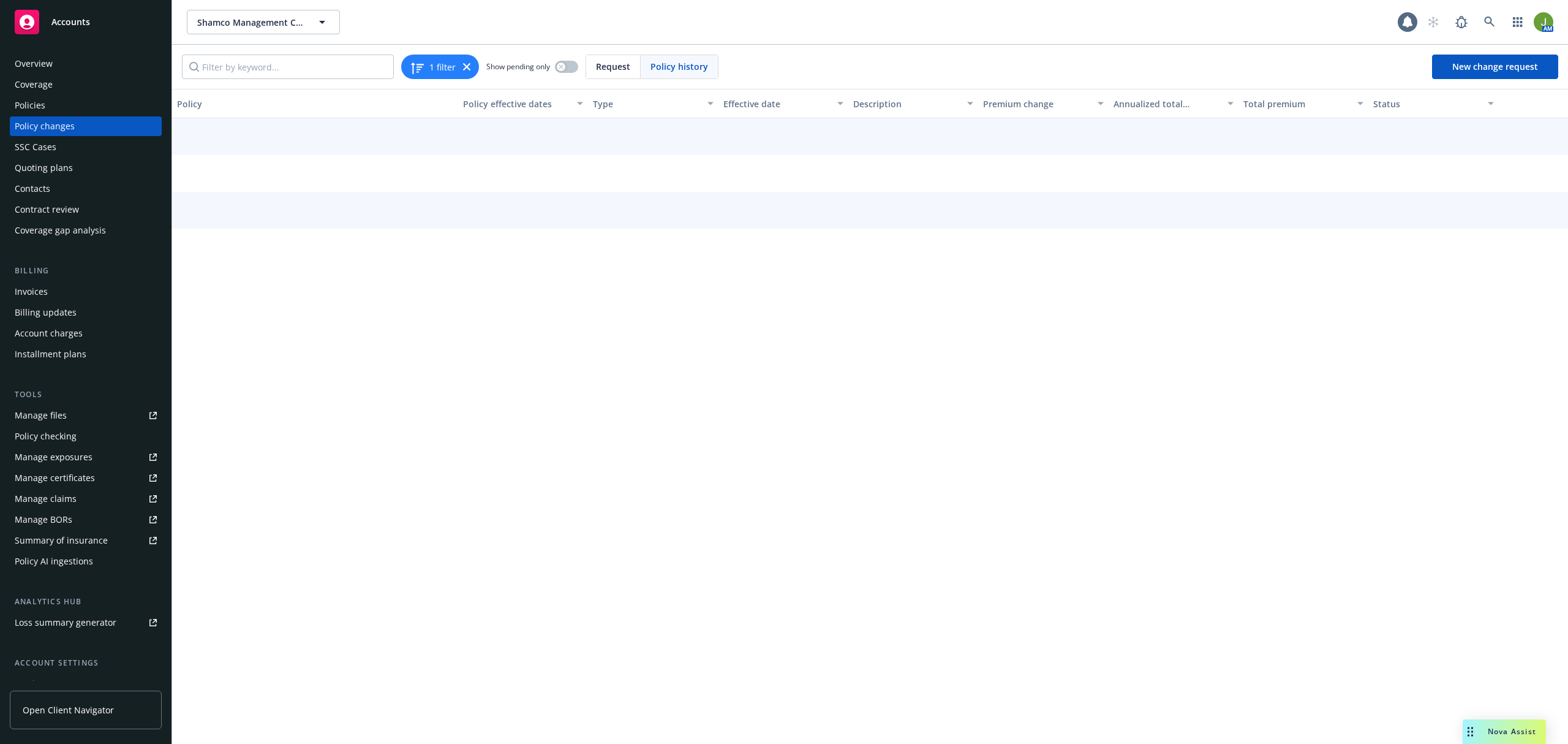
click at [574, 252] on div at bounding box center [870, 185] width 1396 height 134
